Goal: Transaction & Acquisition: Purchase product/service

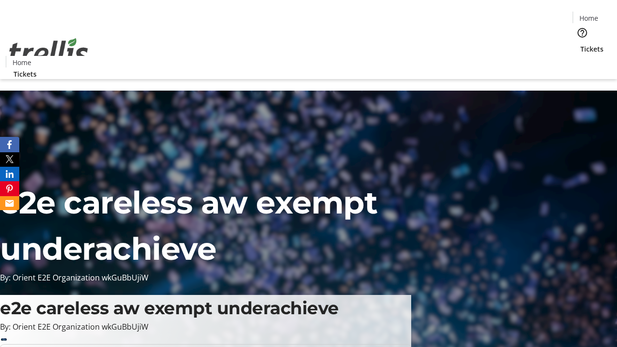
click at [580, 44] on span "Tickets" at bounding box center [591, 49] width 23 height 10
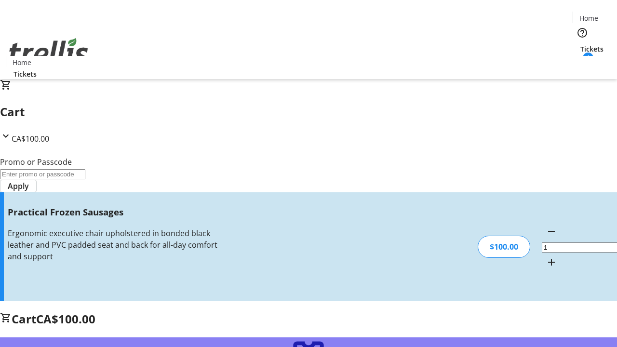
type input "FREE"
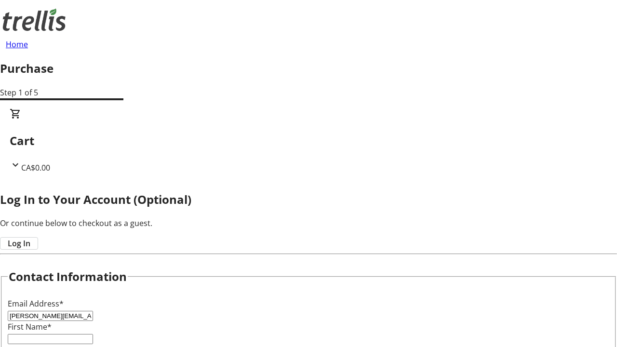
type input "[PERSON_NAME][EMAIL_ADDRESS][DOMAIN_NAME]"
type input "[PERSON_NAME]"
